Goal: Task Accomplishment & Management: Manage account settings

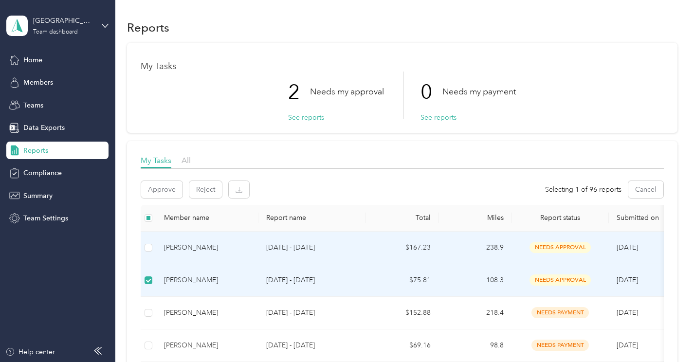
click at [147, 257] on td at bounding box center [149, 248] width 16 height 33
click at [167, 196] on button "Approve" at bounding box center [161, 189] width 41 height 17
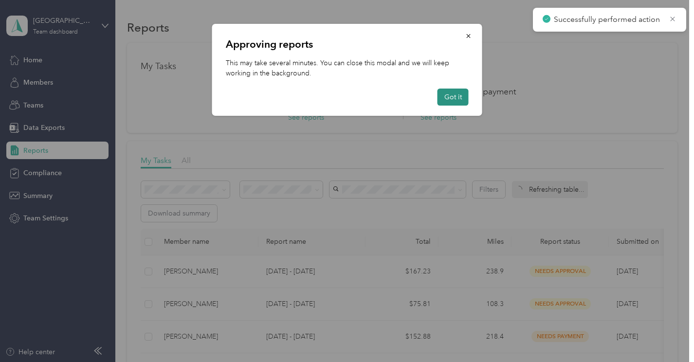
click at [456, 99] on button "Got it" at bounding box center [452, 97] width 31 height 17
